Goal: Navigation & Orientation: Find specific page/section

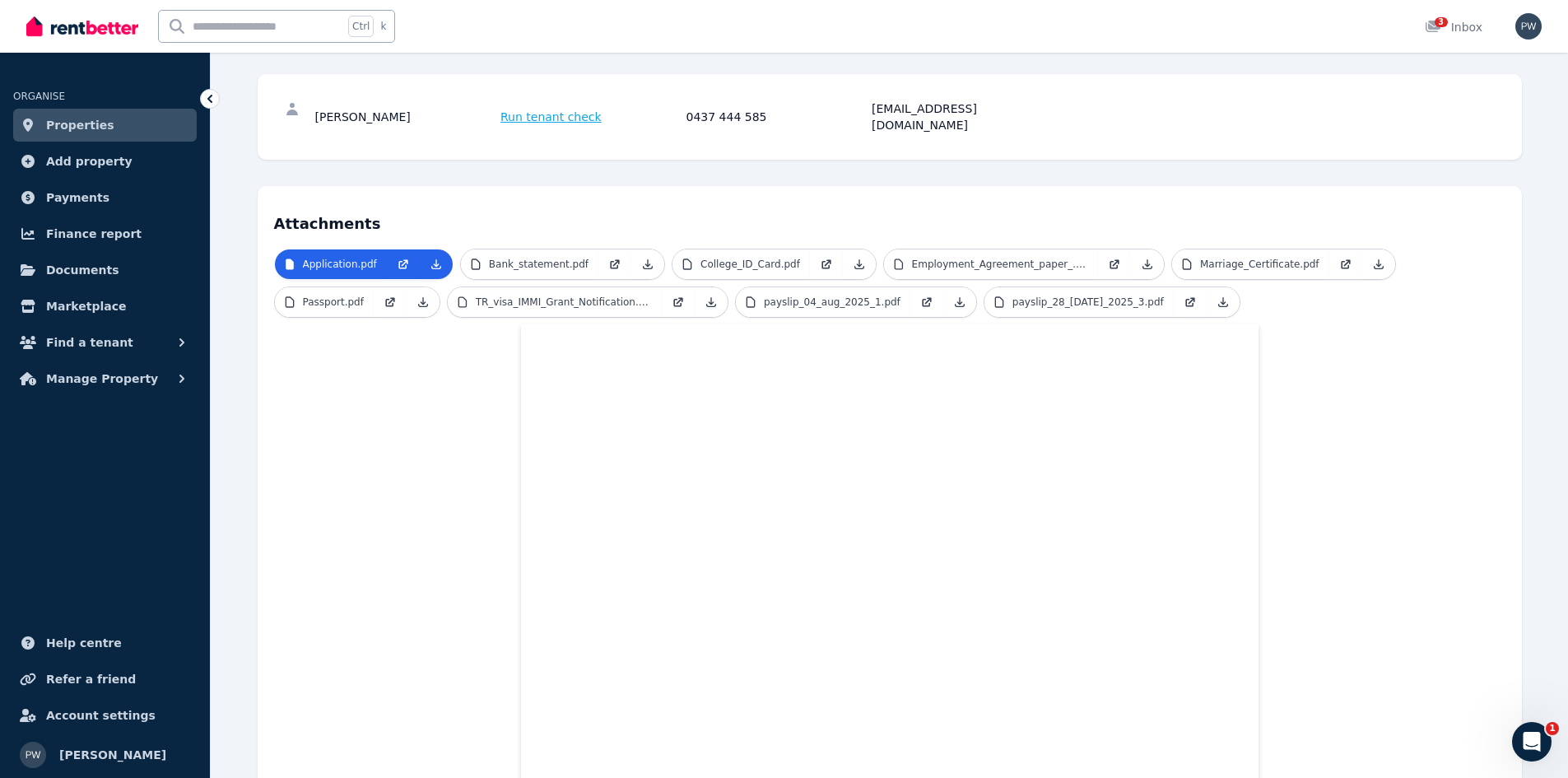
scroll to position [10, 0]
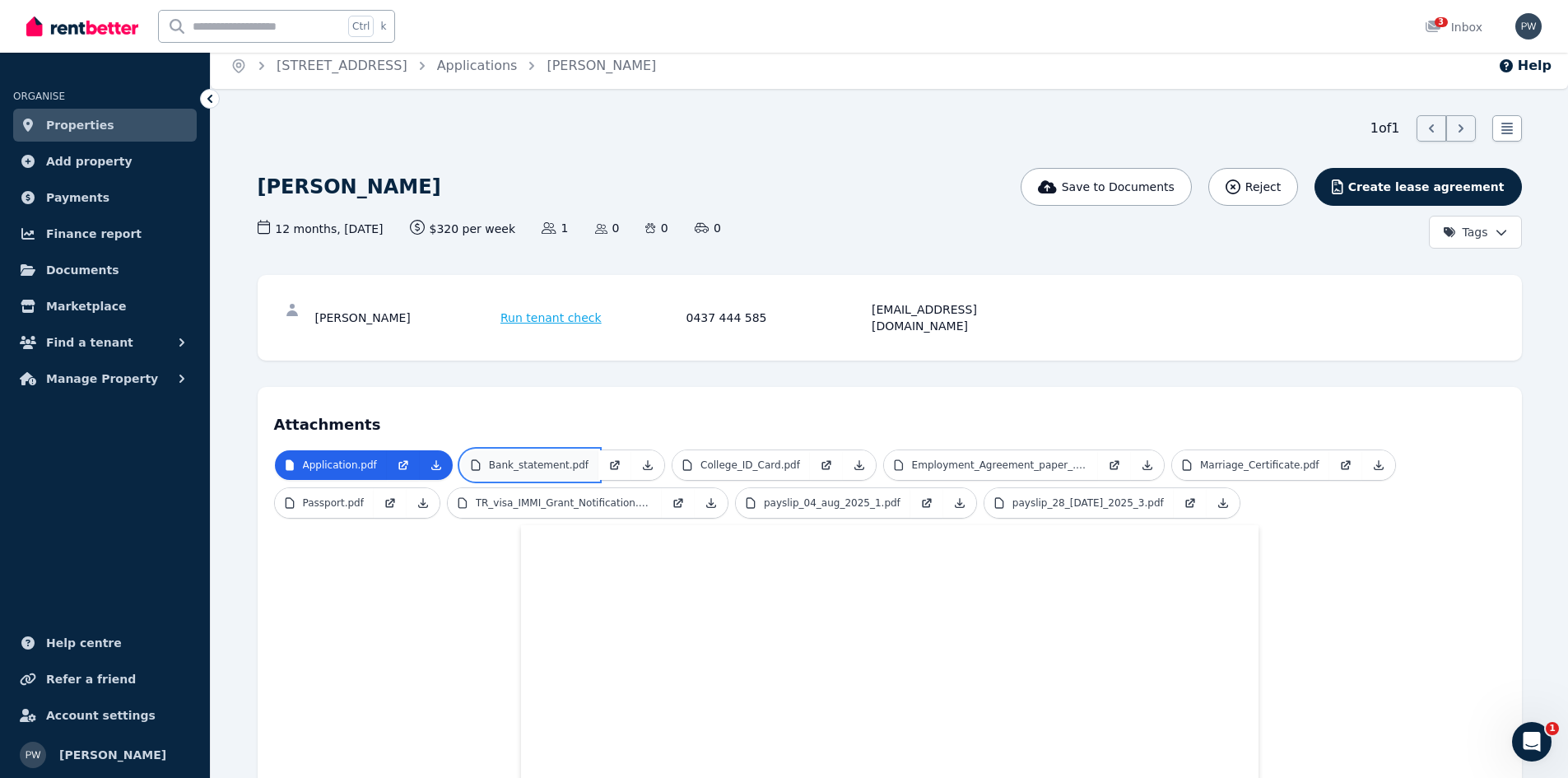
click at [571, 458] on p "Bank_statement.pdf" at bounding box center [538, 465] width 99 height 13
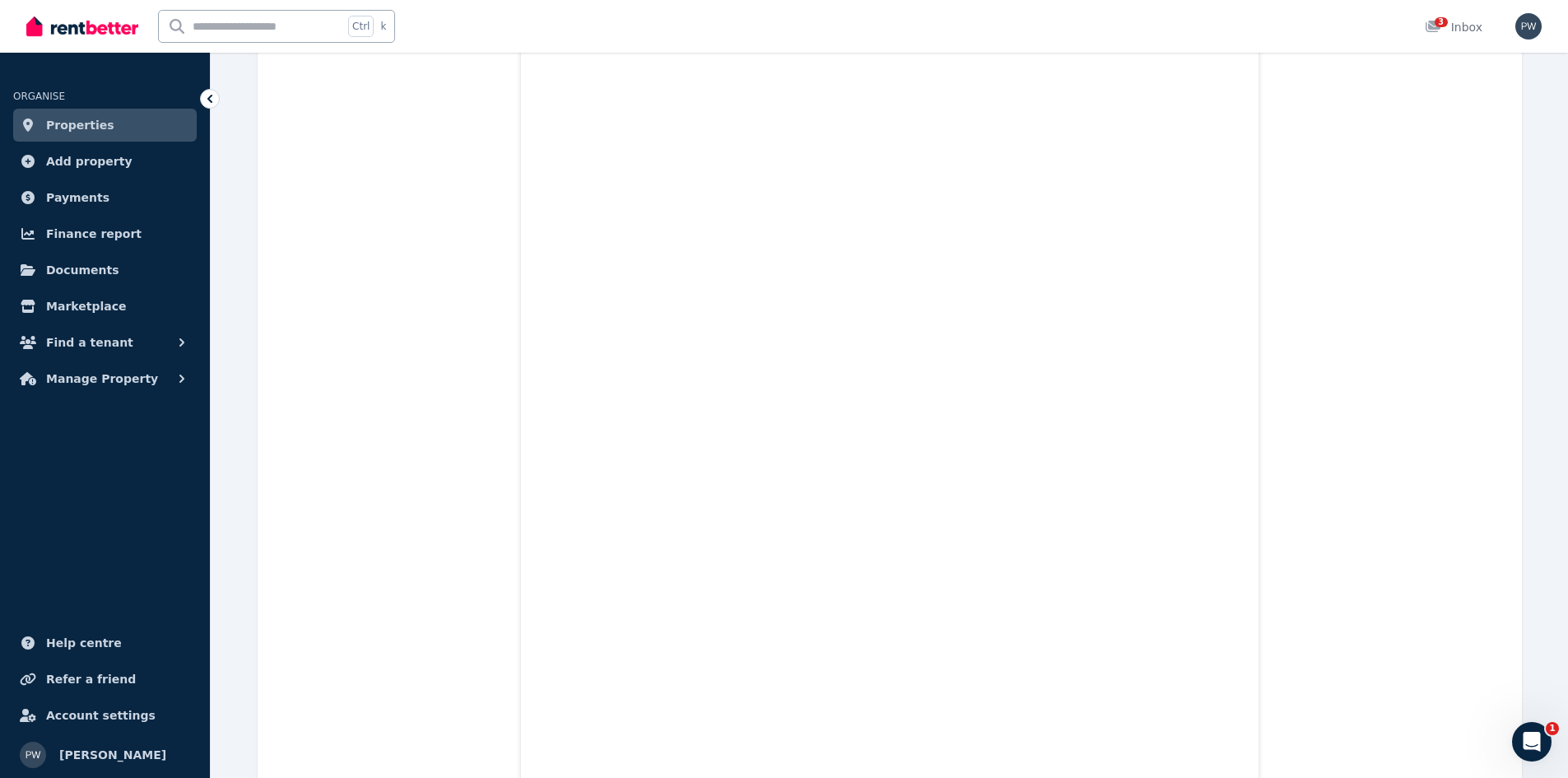
scroll to position [5140, 0]
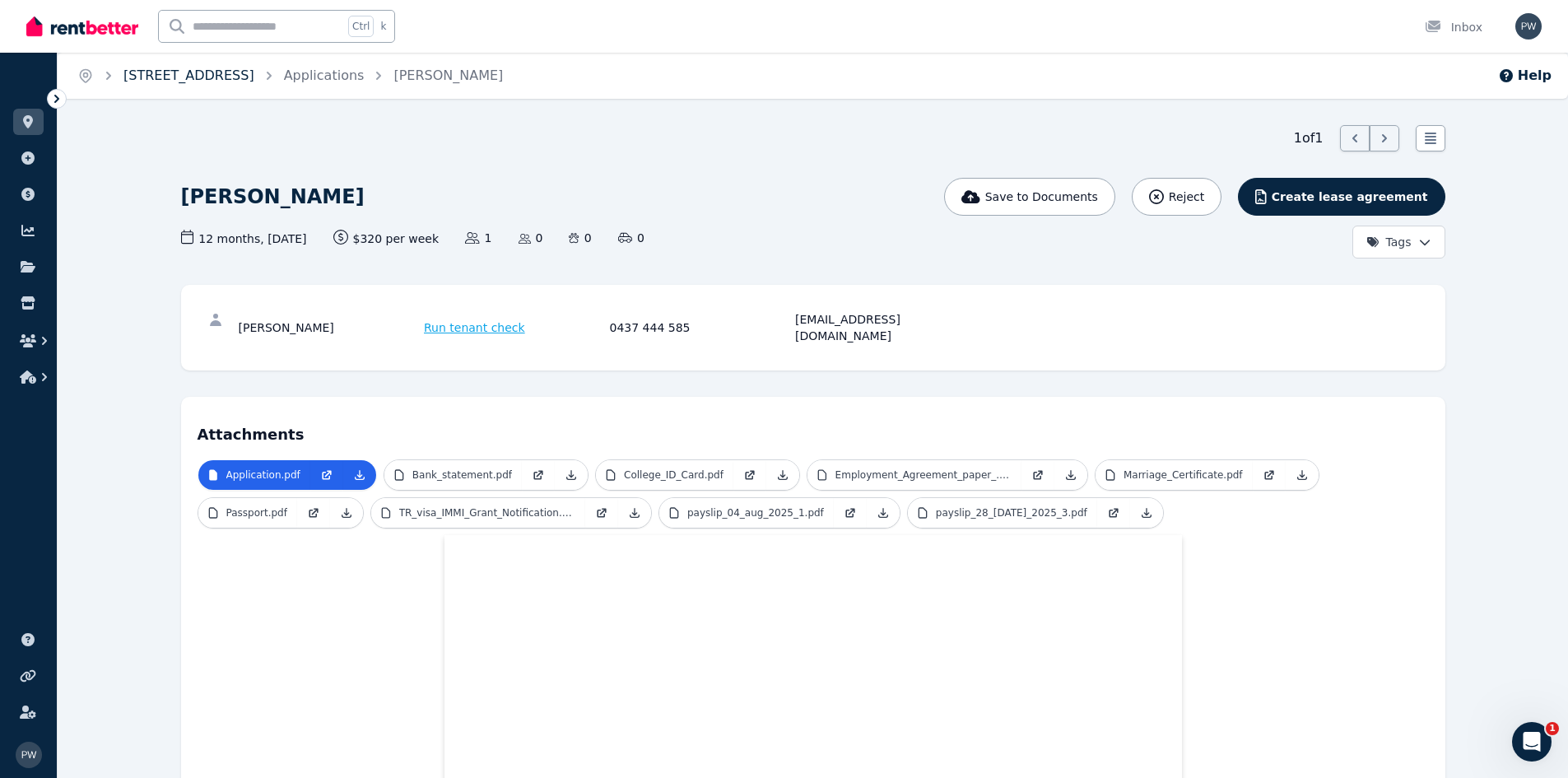
click at [189, 76] on link "[STREET_ADDRESS]" at bounding box center [189, 76] width 131 height 16
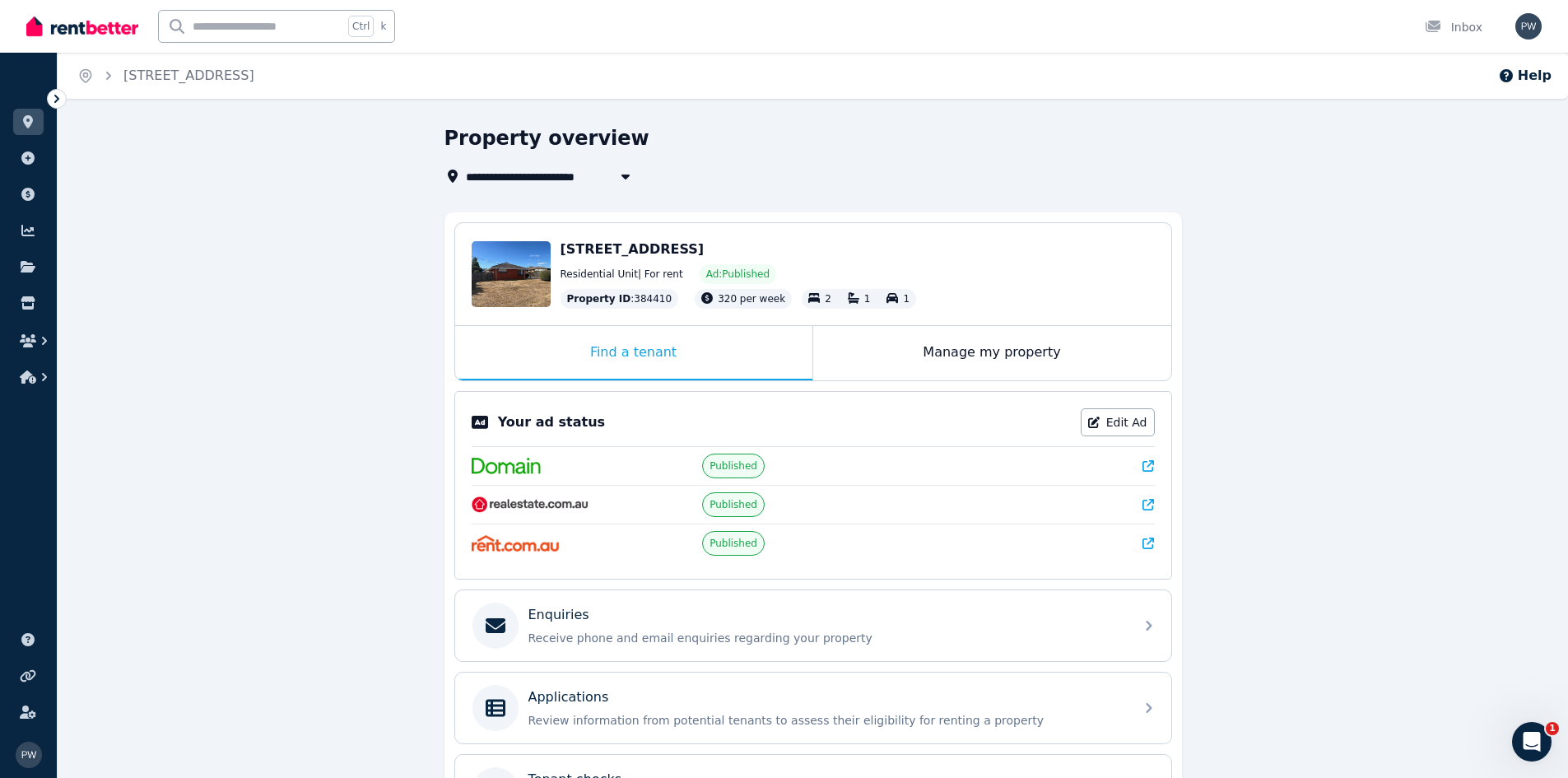
click at [57, 91] on icon at bounding box center [56, 98] width 17 height 17
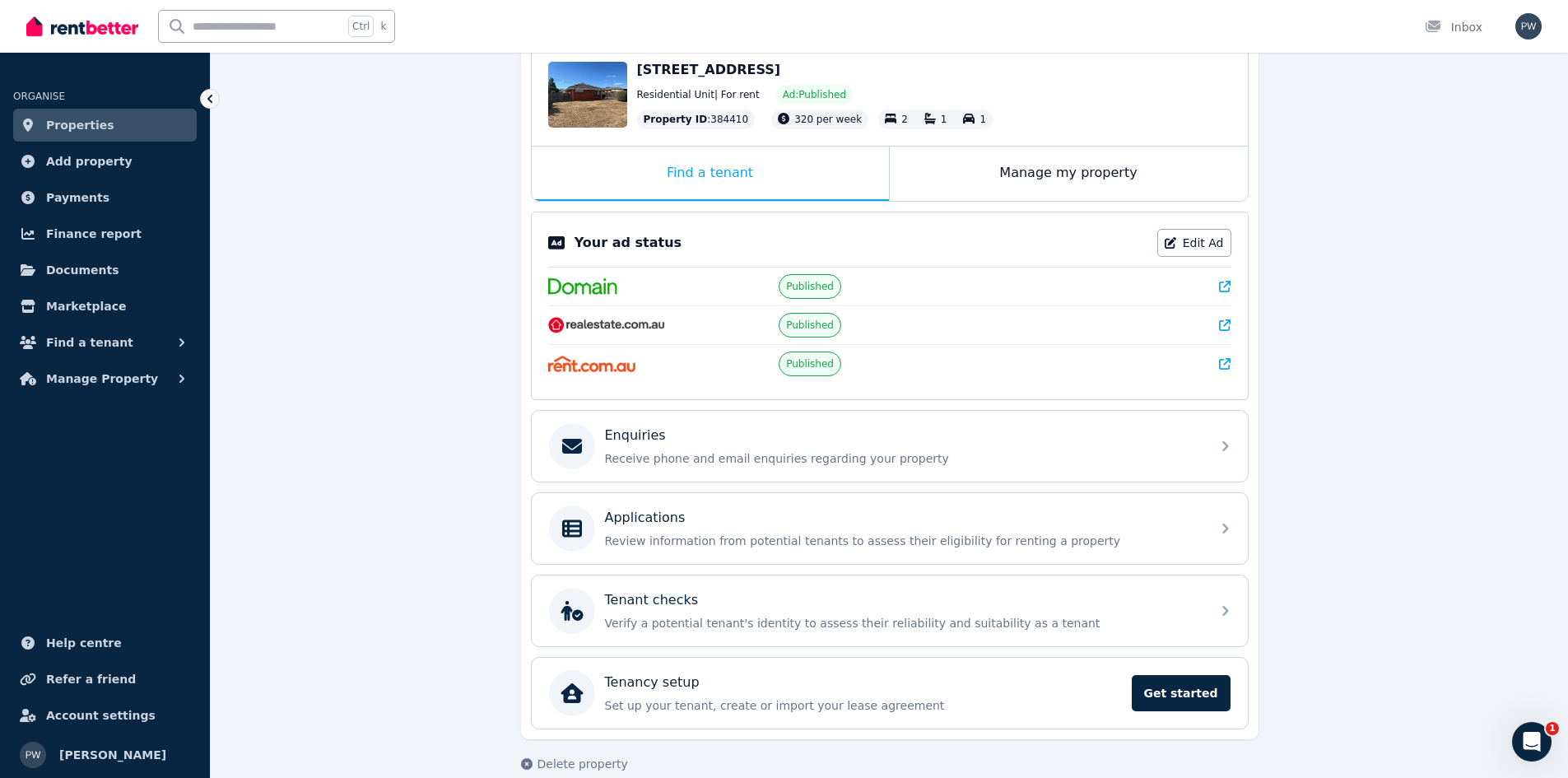
scroll to position [204, 0]
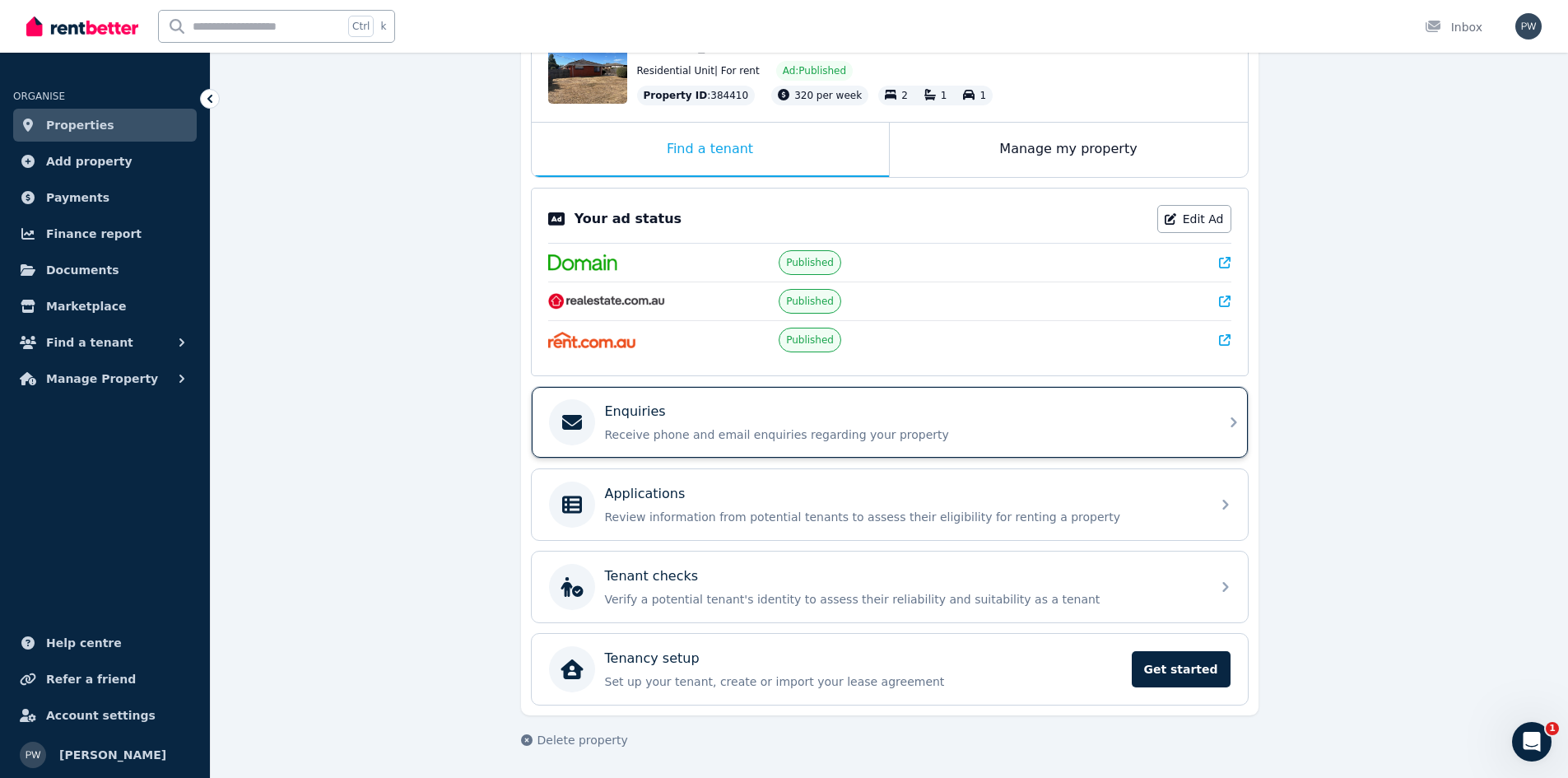
click at [653, 420] on p "Enquiries" at bounding box center [635, 412] width 61 height 20
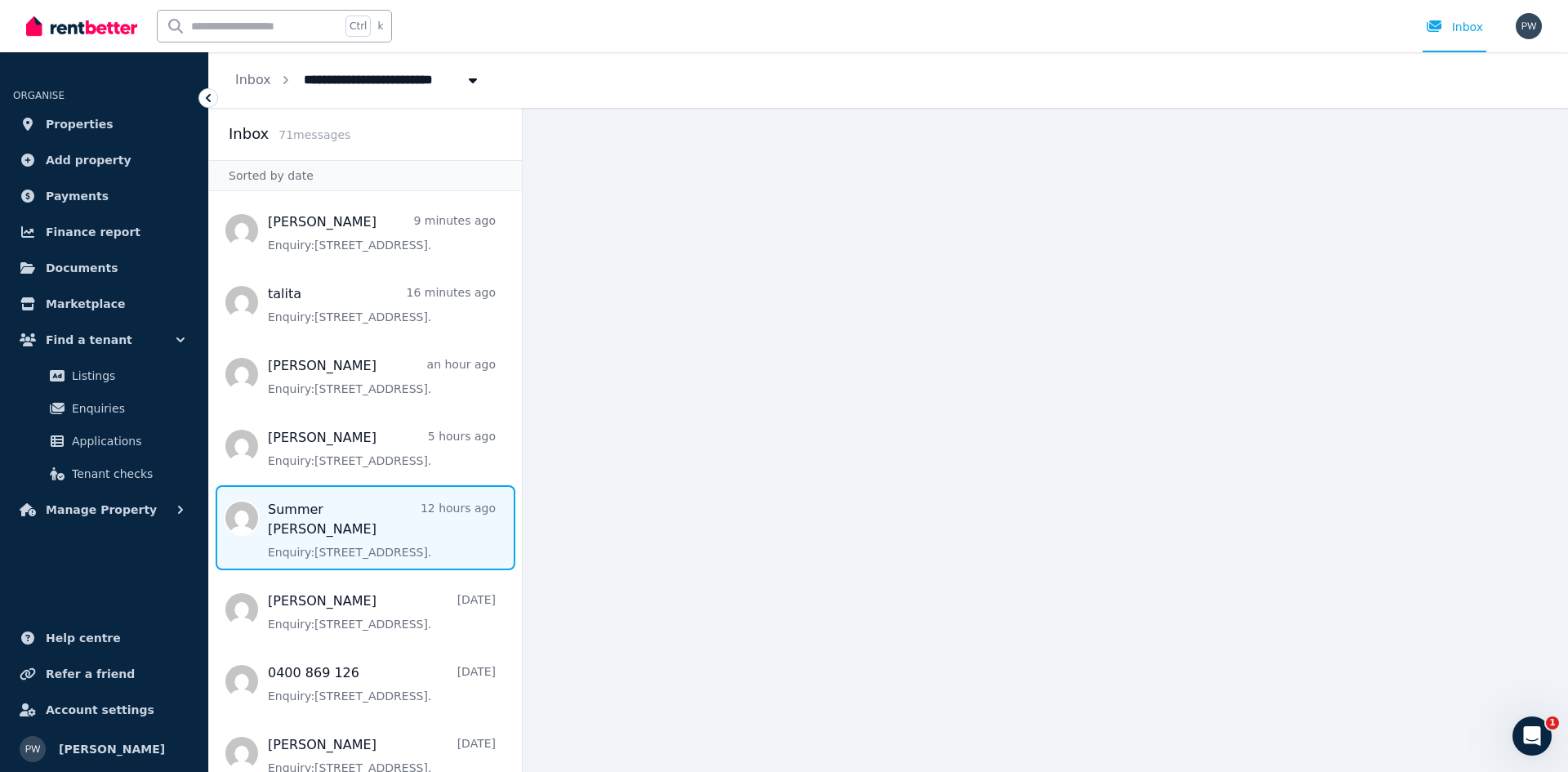
click at [387, 513] on span "Message list" at bounding box center [365, 528] width 313 height 85
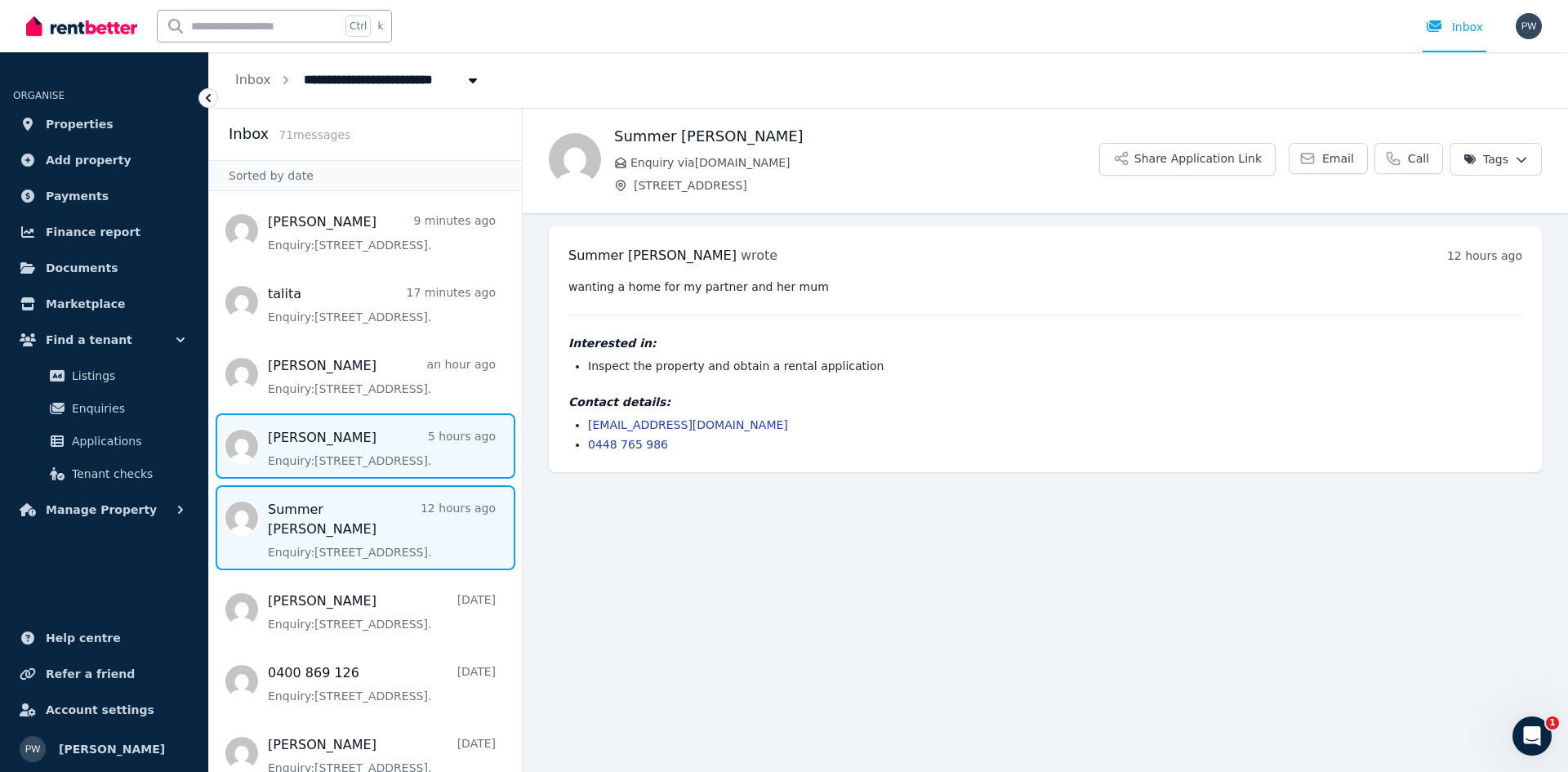
click at [395, 448] on span "Message list" at bounding box center [365, 445] width 313 height 65
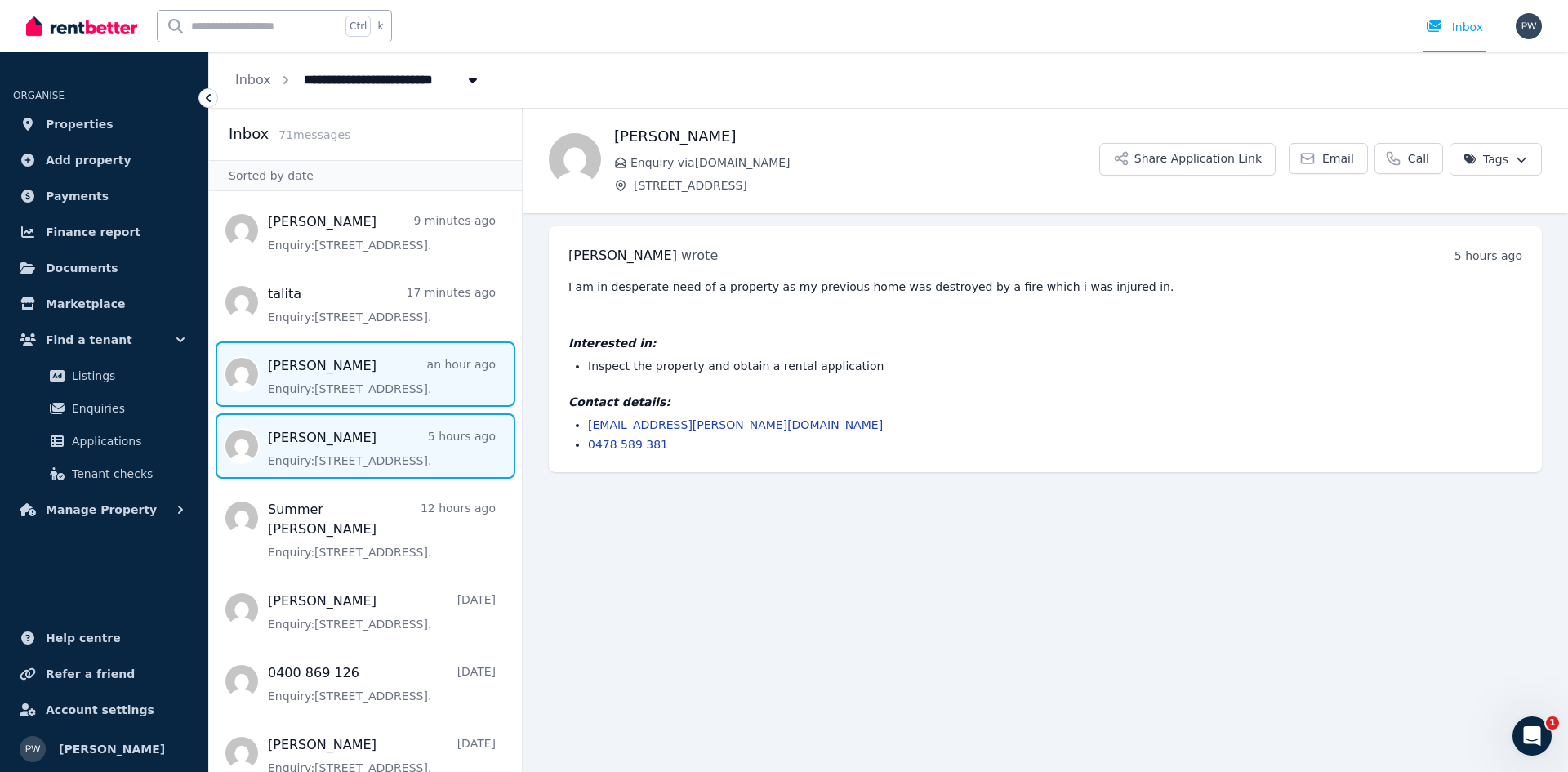
click at [390, 366] on span "Message list" at bounding box center [365, 374] width 313 height 65
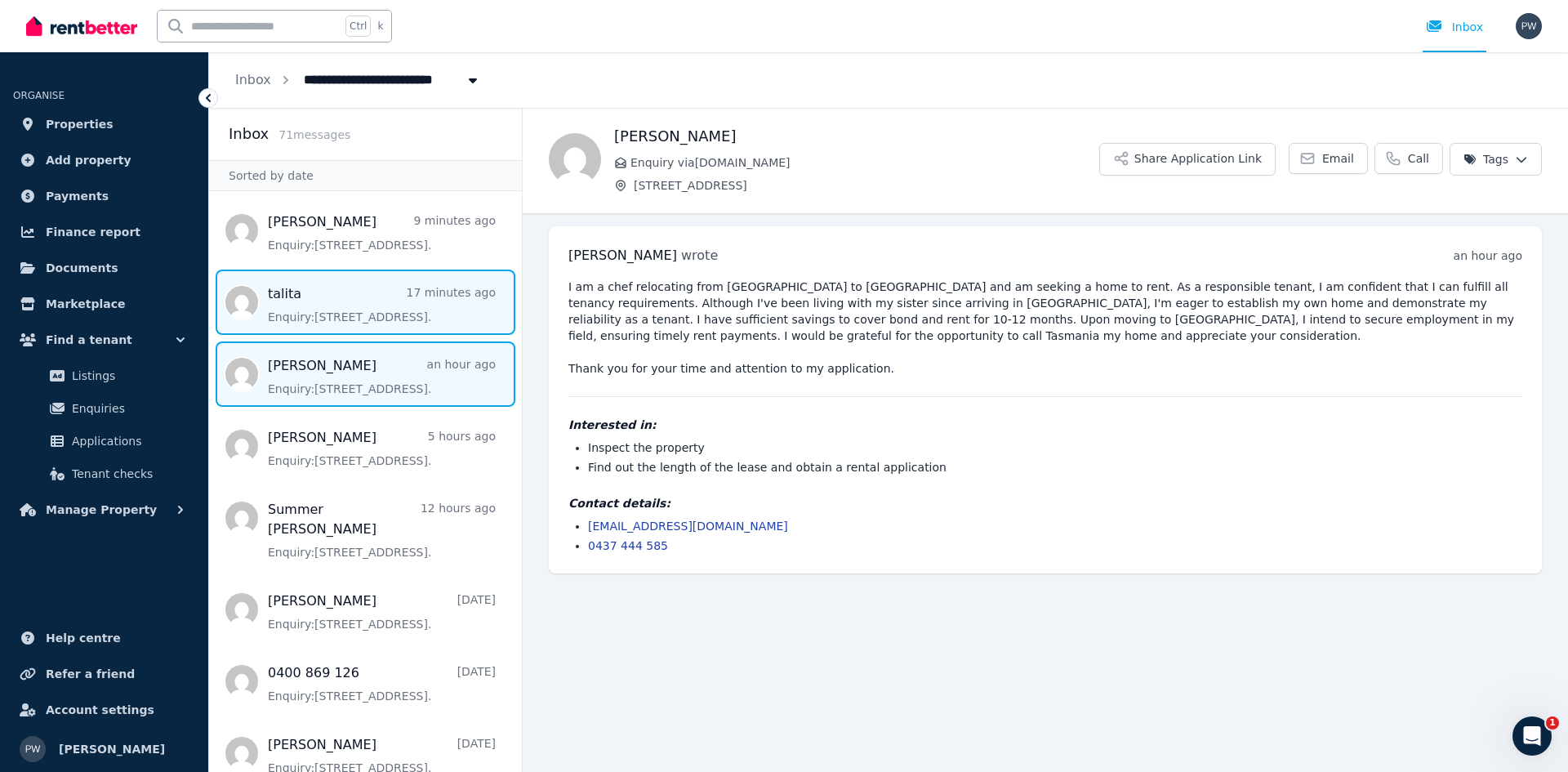
click at [360, 302] on span "Message list" at bounding box center [365, 301] width 313 height 65
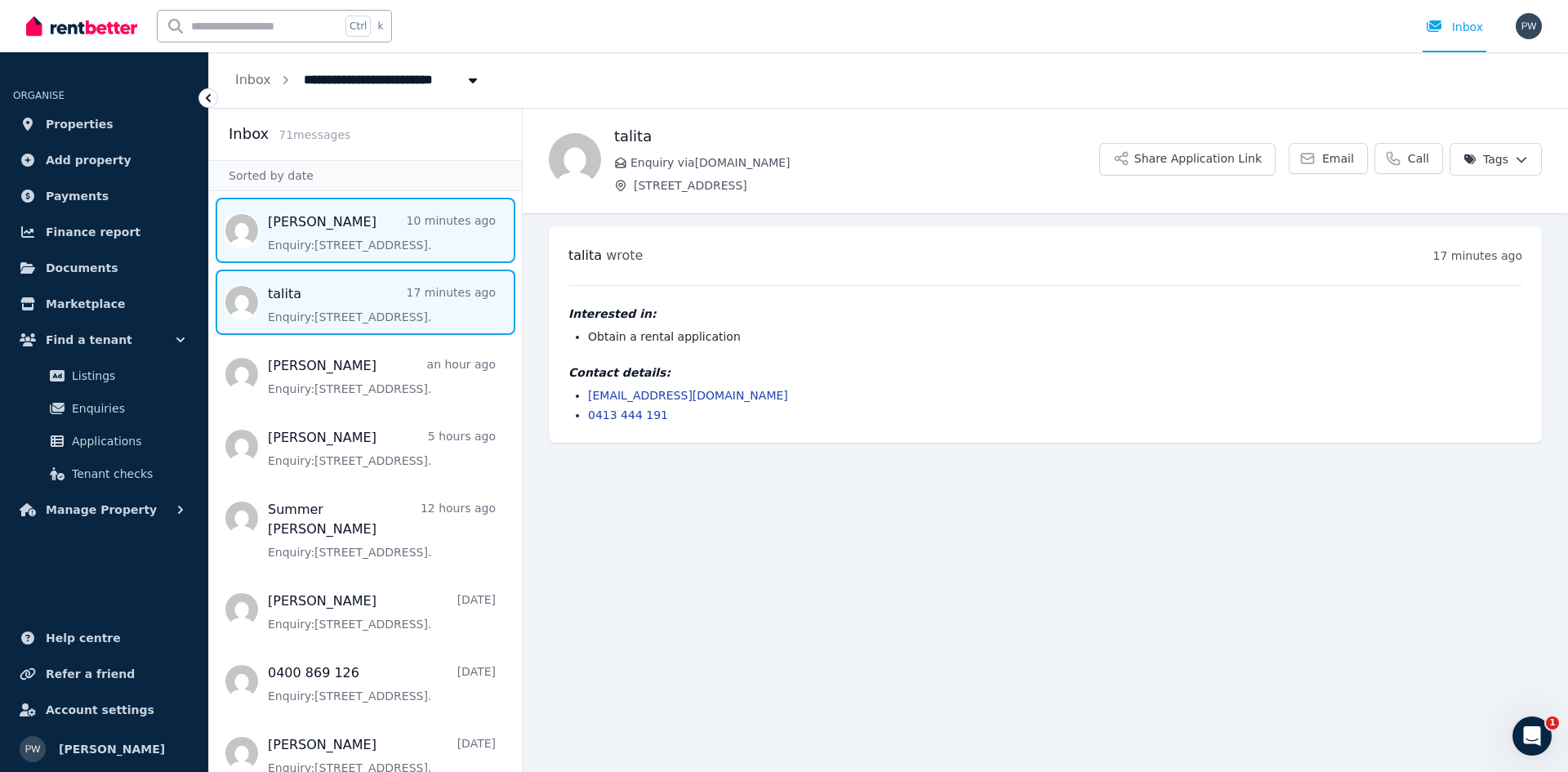
click at [368, 242] on span "Message list" at bounding box center [365, 230] width 313 height 65
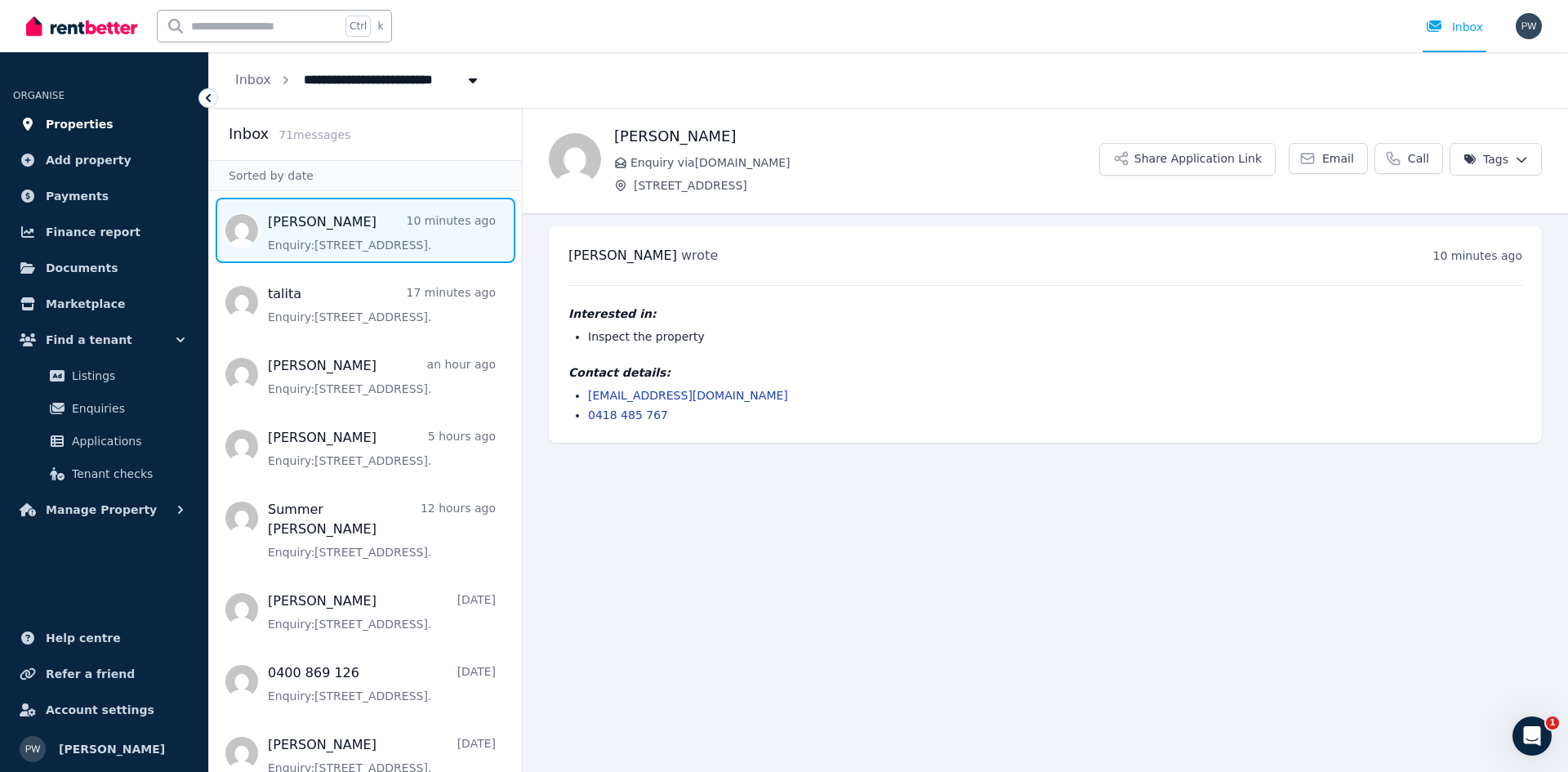
click at [91, 124] on span "Properties" at bounding box center [80, 124] width 68 height 20
